Goal: Information Seeking & Learning: Learn about a topic

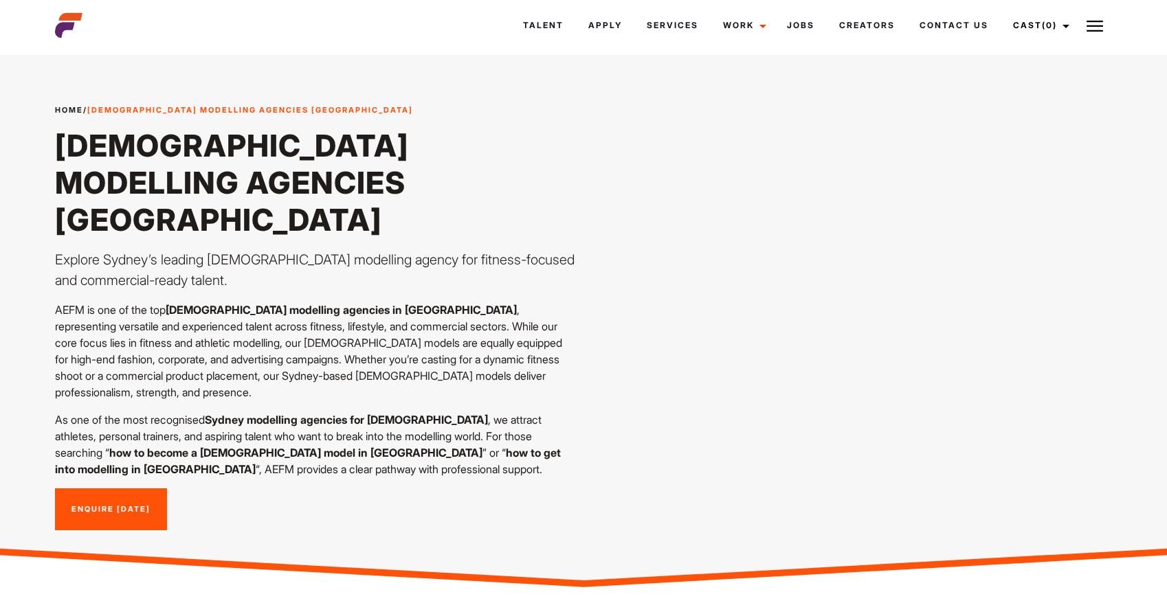
click at [628, 221] on div "Home / [DEMOGRAPHIC_DATA] Modelling Agencies [GEOGRAPHIC_DATA] [DEMOGRAPHIC_DAT…" at bounding box center [583, 317] width 1073 height 492
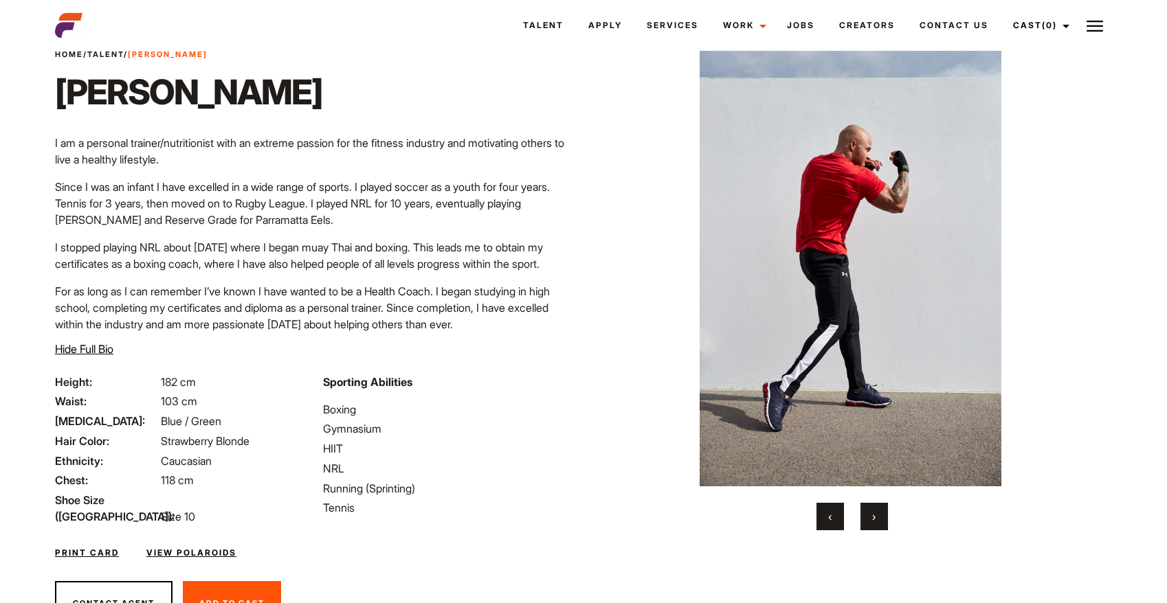
scroll to position [69, 0]
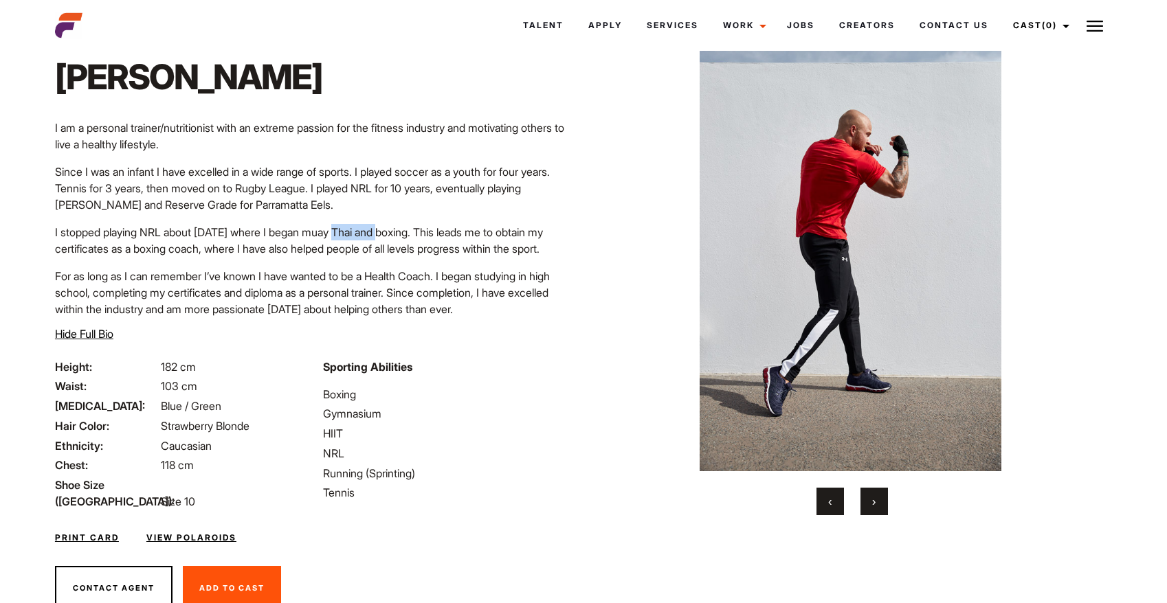
drag, startPoint x: 345, startPoint y: 234, endPoint x: 397, endPoint y: 235, distance: 52.2
click at [397, 235] on p "I stopped playing NRL about [DATE] where I began muay Thai and boxing. This lea…" at bounding box center [315, 240] width 520 height 33
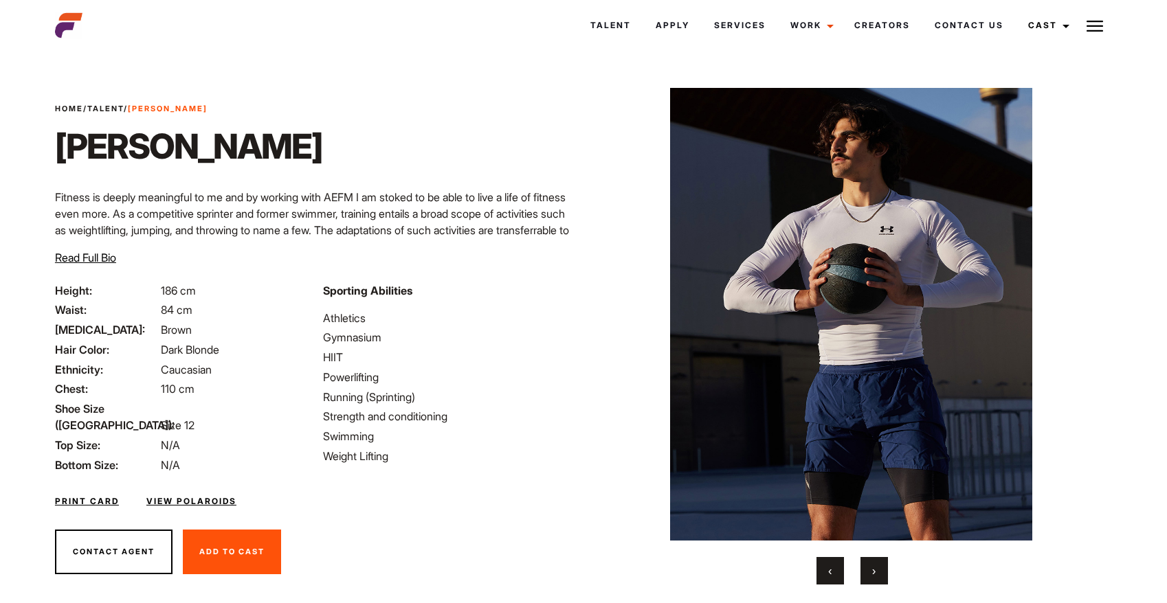
scroll to position [41, 0]
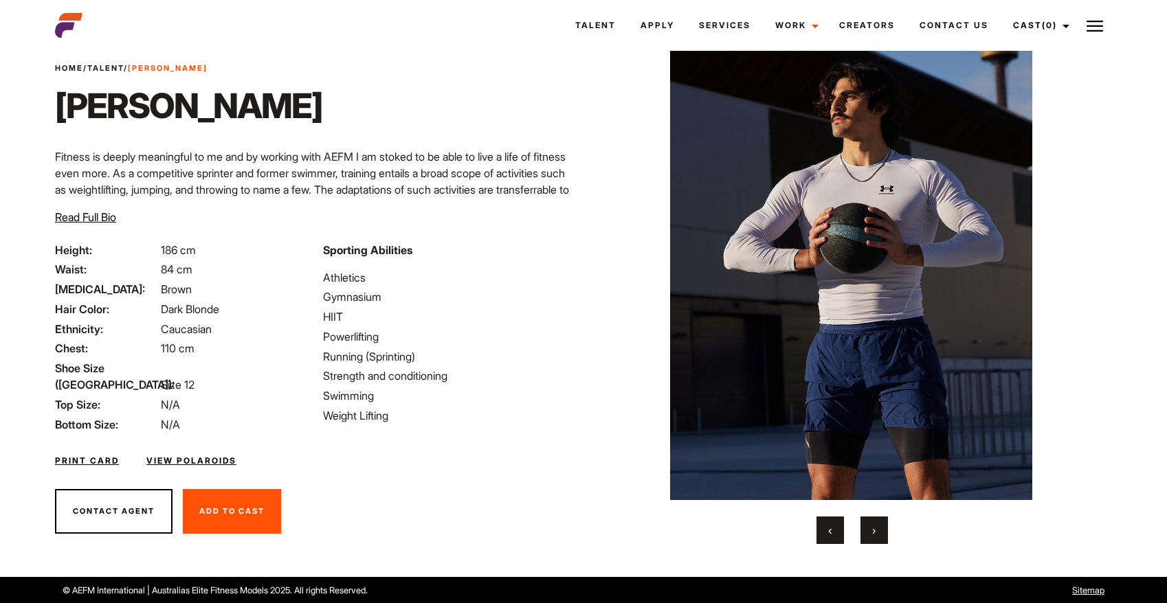
click at [647, 166] on img at bounding box center [851, 273] width 471 height 453
click at [872, 533] on span "›" at bounding box center [873, 531] width 3 height 14
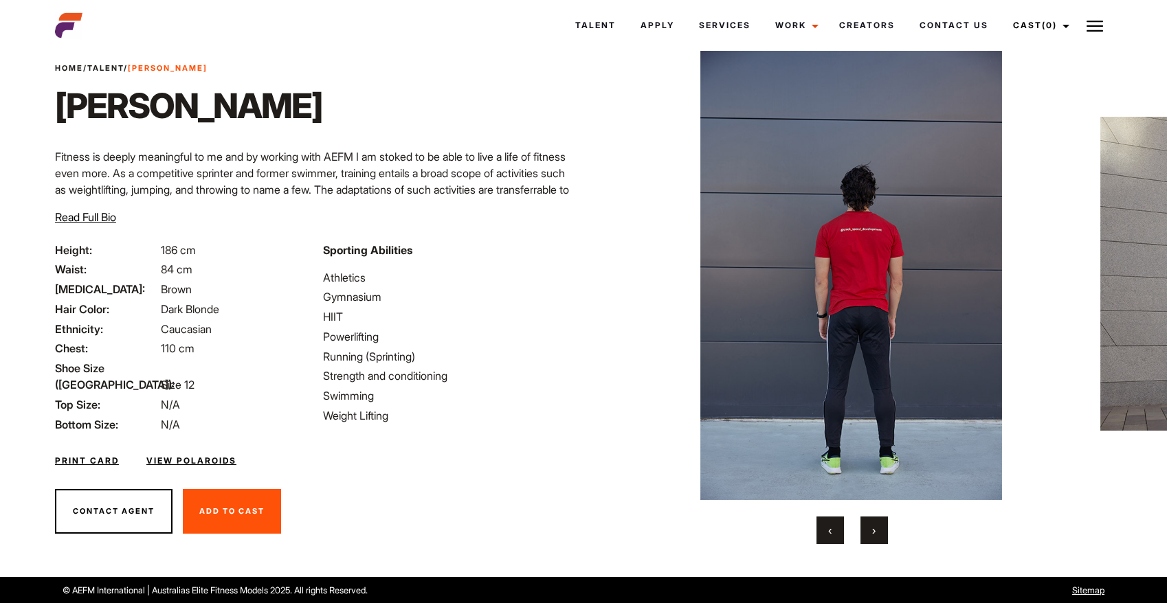
click at [872, 533] on span "›" at bounding box center [873, 531] width 3 height 14
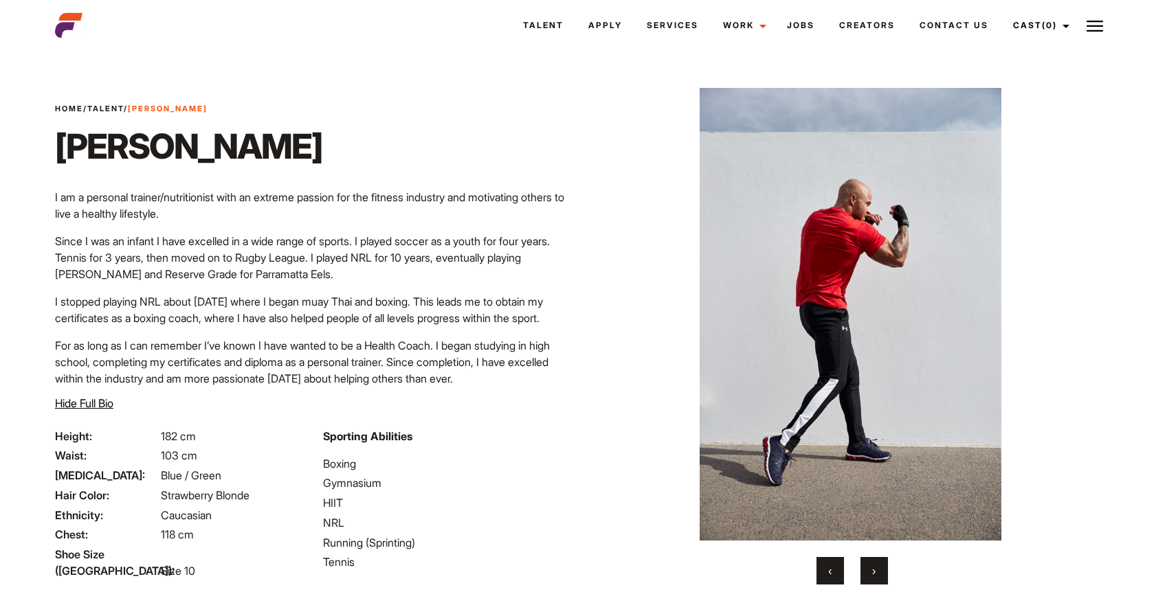
scroll to position [69, 0]
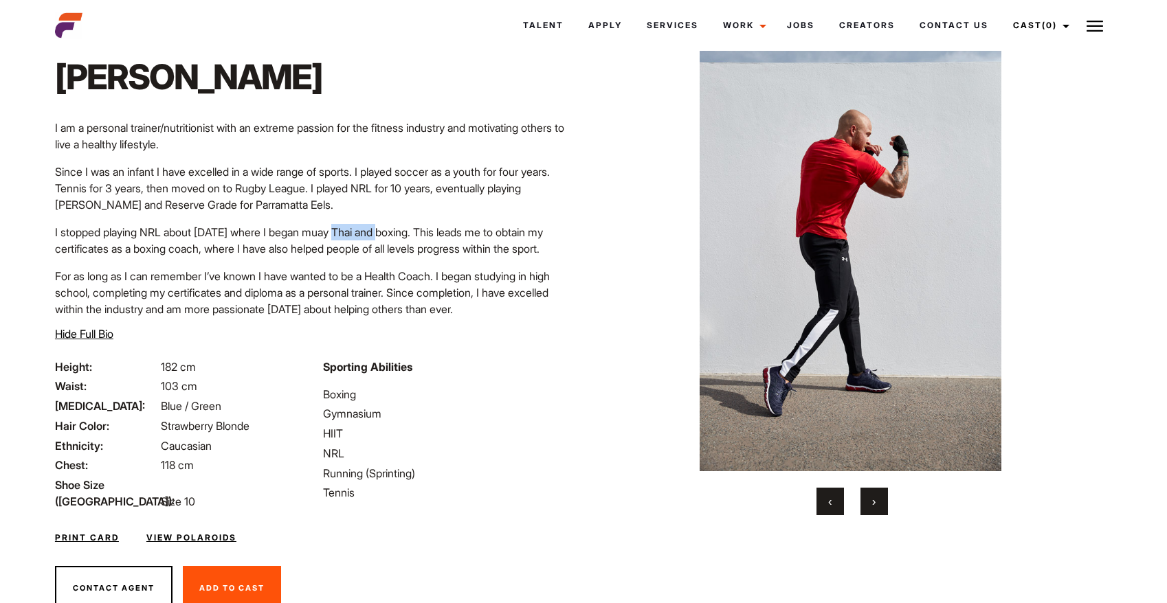
click at [865, 502] on button "›" at bounding box center [873, 501] width 27 height 27
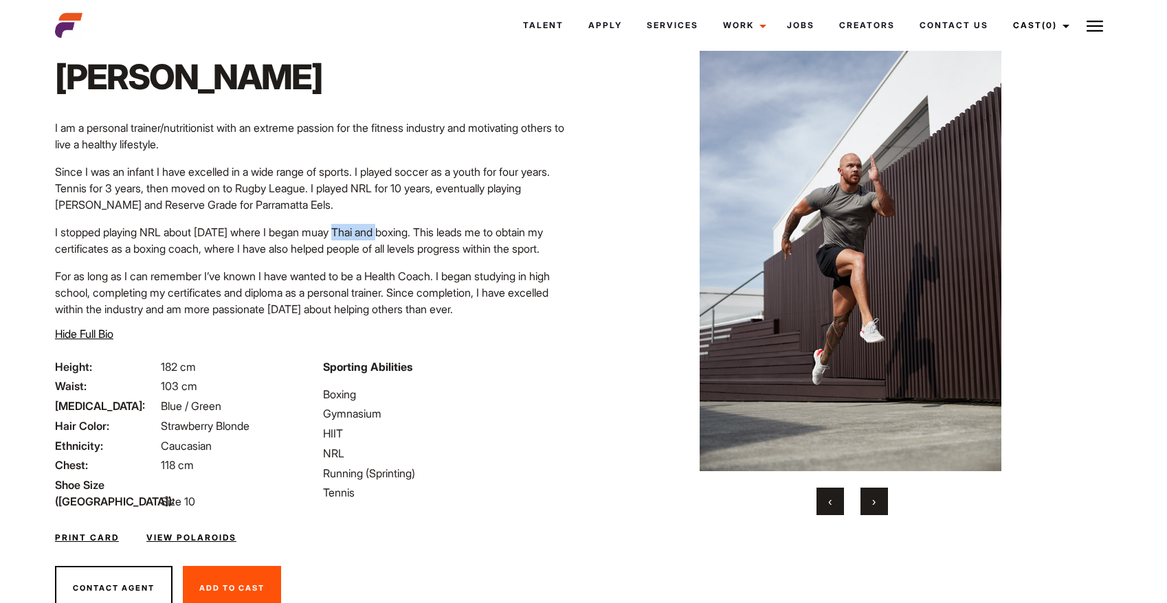
click at [865, 502] on button "›" at bounding box center [873, 501] width 27 height 27
